Goal: Navigation & Orientation: Find specific page/section

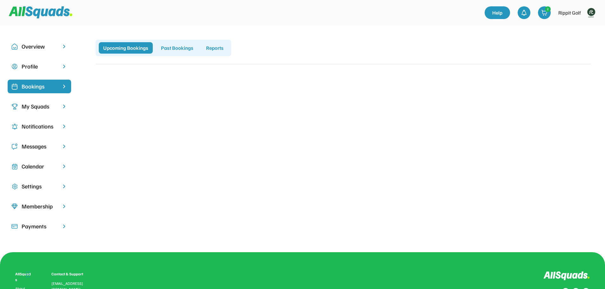
click at [63, 85] on img at bounding box center [64, 87] width 6 height 6
click at [47, 105] on div "My Squads" at bounding box center [40, 106] width 36 height 9
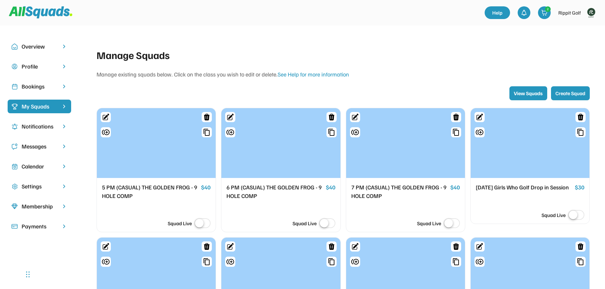
click at [22, 126] on div "Notifications" at bounding box center [40, 126] width 36 height 9
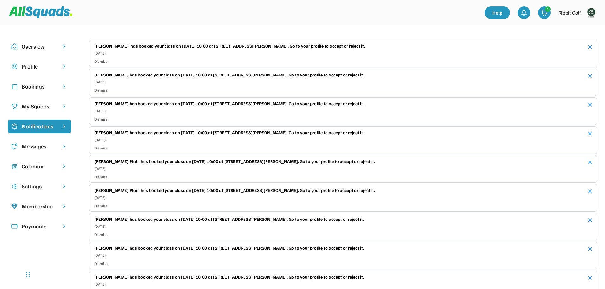
click at [37, 87] on div "Bookings" at bounding box center [40, 86] width 36 height 9
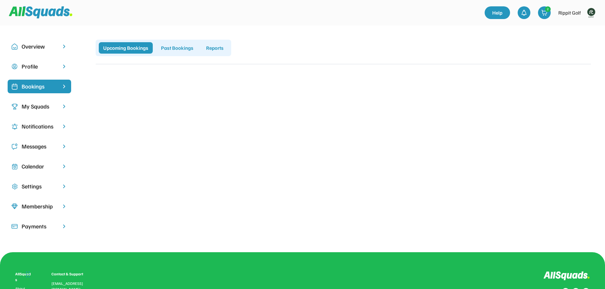
click at [576, 10] on div "Rippit Golf" at bounding box center [570, 13] width 23 height 8
click at [589, 11] on img at bounding box center [591, 12] width 13 height 13
click at [582, 28] on link "Profile" at bounding box center [582, 28] width 37 height 13
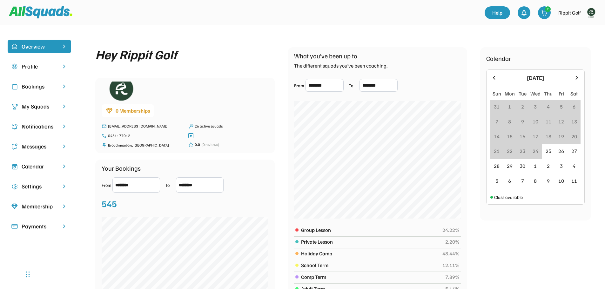
click at [43, 88] on div "Bookings" at bounding box center [40, 86] width 36 height 9
